Goal: Transaction & Acquisition: Purchase product/service

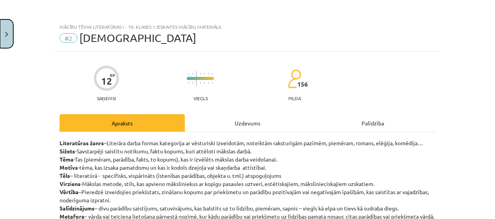
click at [6, 37] on button "Close" at bounding box center [6, 33] width 13 height 29
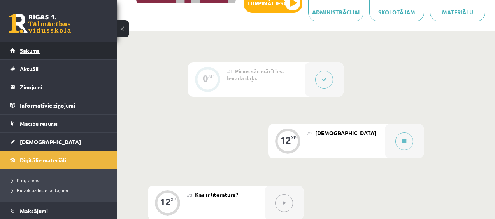
click at [34, 56] on link "Sākums" at bounding box center [58, 51] width 97 height 18
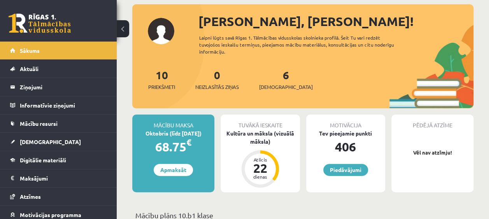
scroll to position [41, 0]
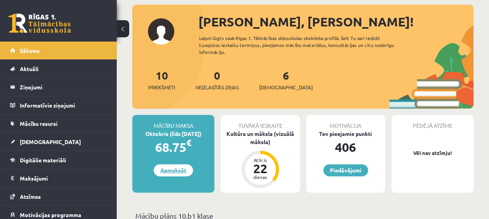
click at [163, 174] on link "Apmaksāt" at bounding box center [173, 171] width 39 height 12
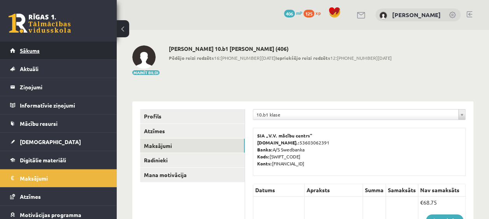
click at [31, 49] on span "Sākums" at bounding box center [30, 50] width 20 height 7
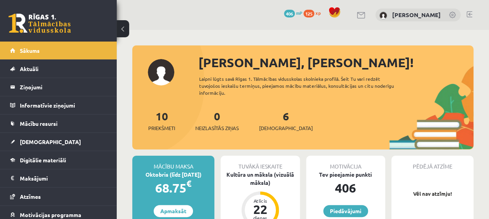
click at [286, 14] on span "406" at bounding box center [289, 14] width 11 height 8
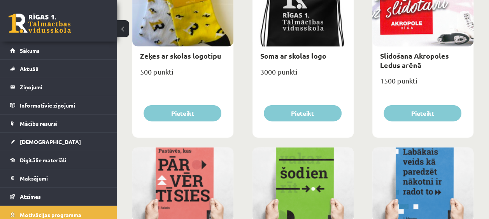
scroll to position [860, 0]
